Goal: Task Accomplishment & Management: Manage account settings

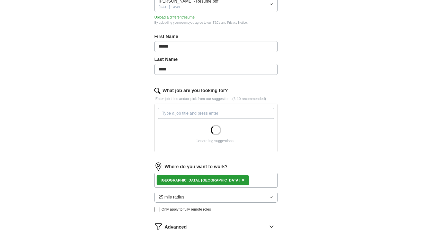
scroll to position [96, 0]
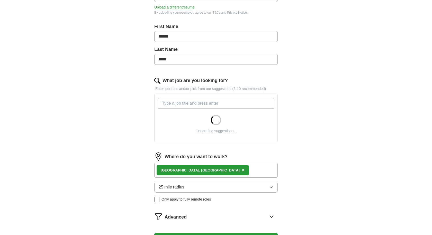
click at [250, 98] on input "What job are you looking for?" at bounding box center [216, 103] width 117 height 11
type input "Event Specialist"
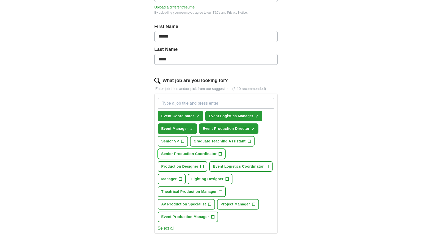
click at [223, 150] on button "Senior Production Coordinator +" at bounding box center [192, 154] width 68 height 11
click at [228, 164] on span "Event Logistics Coordinator" at bounding box center [238, 166] width 51 height 5
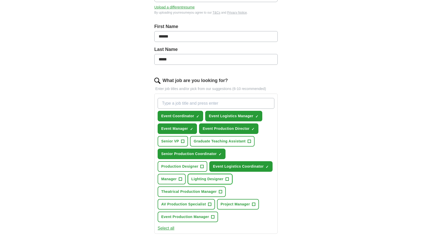
click at [211, 178] on span "Lighting Designer" at bounding box center [207, 178] width 32 height 5
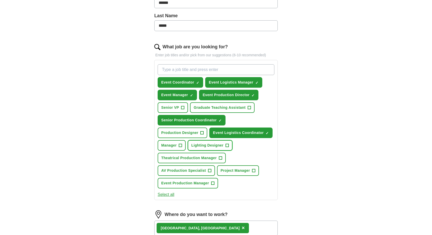
scroll to position [130, 0]
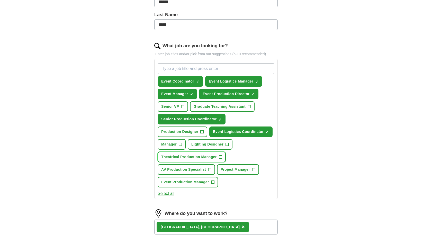
click at [207, 154] on span "Theatrical Production Manager" at bounding box center [189, 156] width 56 height 5
click at [202, 167] on span "AV Production Specialist" at bounding box center [183, 169] width 45 height 5
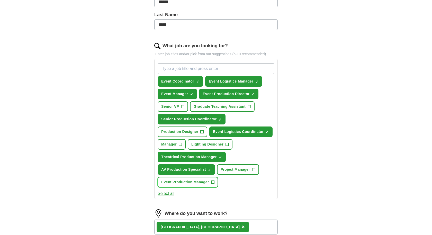
click at [201, 180] on span "Event Production Manager" at bounding box center [185, 182] width 48 height 5
click at [224, 168] on span "Project Manager" at bounding box center [235, 169] width 29 height 5
click at [193, 64] on input "What job are you looking for?" at bounding box center [216, 68] width 117 height 11
type input "Art Organizer"
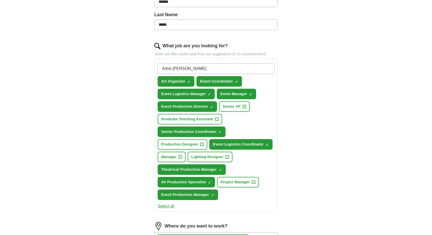
type input "Artist Liason"
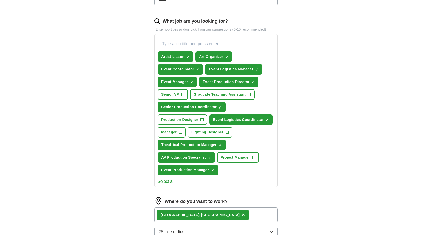
scroll to position [155, 0]
click at [183, 43] on input "What job are you looking for?" at bounding box center [216, 44] width 117 height 11
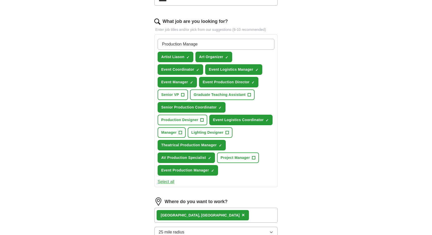
type input "Production Manager"
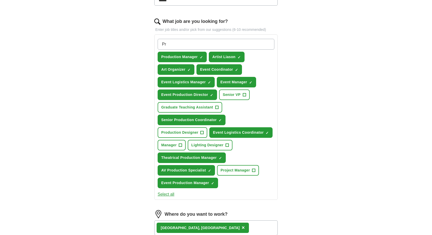
type input "P"
type input "AVL Production Manager"
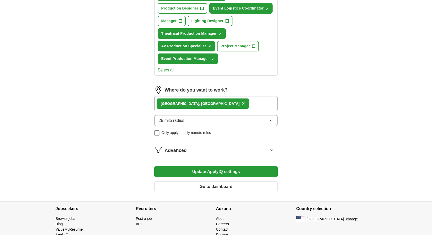
scroll to position [280, 0]
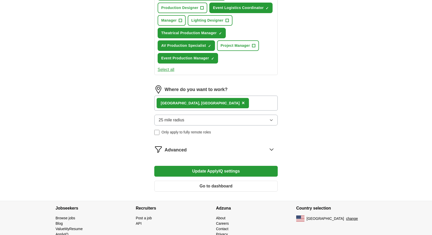
click at [181, 149] on div "Advanced" at bounding box center [221, 149] width 113 height 8
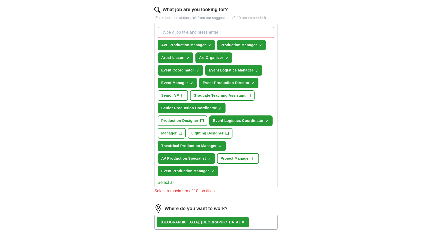
scroll to position [166, 0]
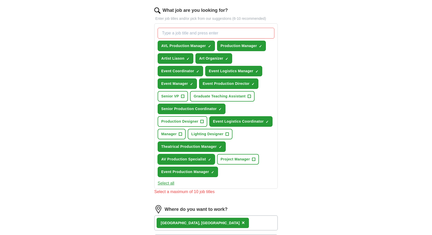
click at [207, 156] on button "AV Production Specialist ✓ ×" at bounding box center [186, 159] width 57 height 11
click at [0, 0] on span "×" at bounding box center [0, 0] width 0 height 0
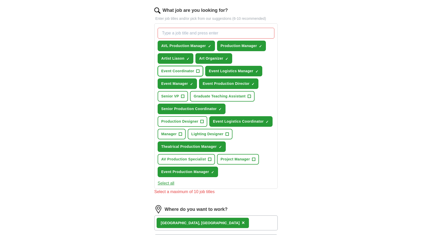
click at [194, 73] on button "Event Coordinator +" at bounding box center [181, 71] width 46 height 11
click at [182, 45] on span "AVL Production Manager" at bounding box center [183, 45] width 45 height 5
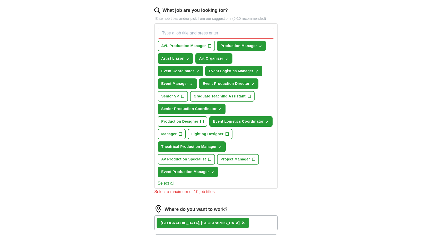
click at [209, 57] on span "Art Organizer" at bounding box center [211, 58] width 24 height 5
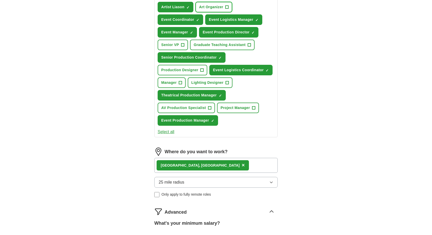
scroll to position [343, 0]
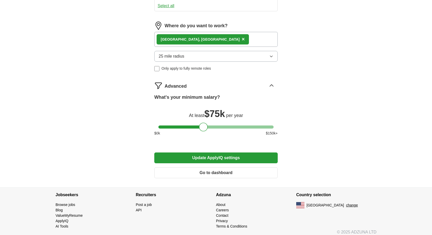
click at [189, 155] on button "Update ApplyIQ settings" at bounding box center [215, 158] width 123 height 11
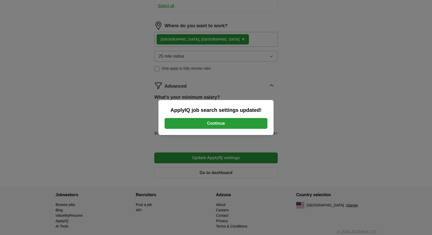
click at [211, 126] on button "Continue" at bounding box center [216, 123] width 103 height 11
